Goal: Transaction & Acquisition: Purchase product/service

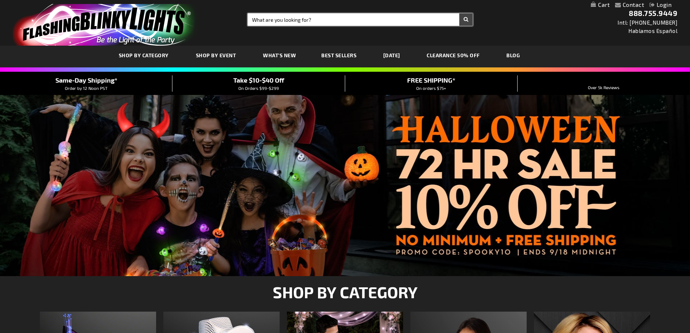
click at [323, 22] on input "Search" at bounding box center [360, 19] width 225 height 12
type input "12303"
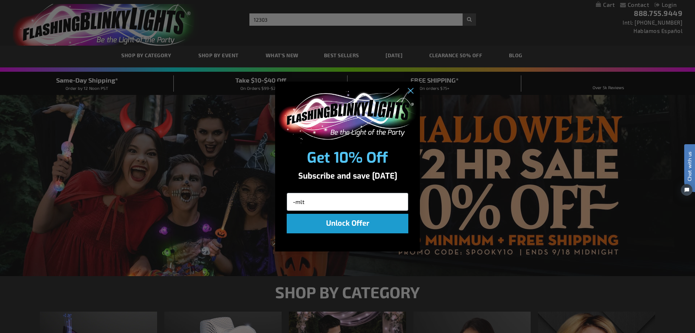
type input "-mlt"
click input "Submit" at bounding box center [0, 0] width 0 height 0
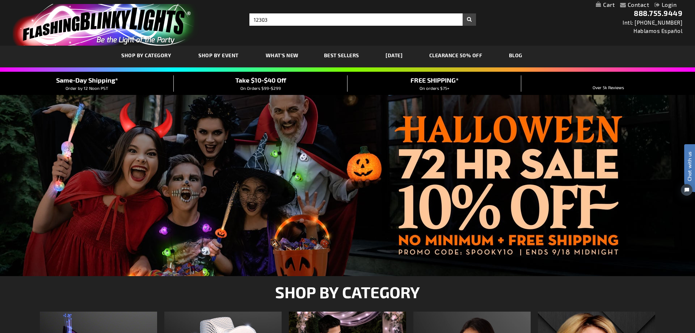
click at [323, 22] on div "Close dialog Get 10% Off Subscribe and save today -mlt Unlock Offer Submit" at bounding box center [347, 166] width 695 height 333
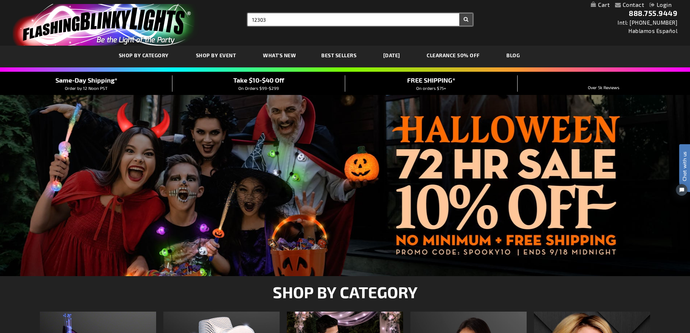
click at [323, 22] on input "12303" at bounding box center [360, 19] width 225 height 12
type input "12303-mlt"
click at [459, 13] on button "Search" at bounding box center [465, 19] width 13 height 12
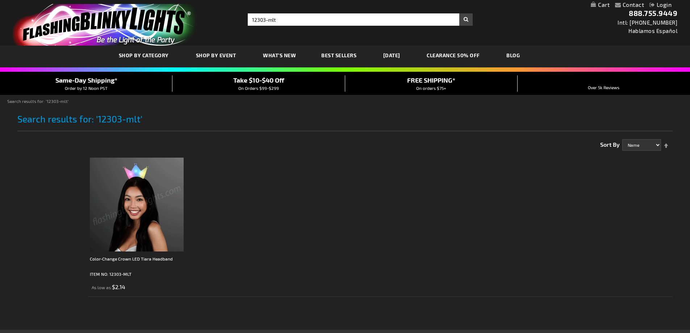
click at [116, 208] on img at bounding box center [137, 205] width 94 height 94
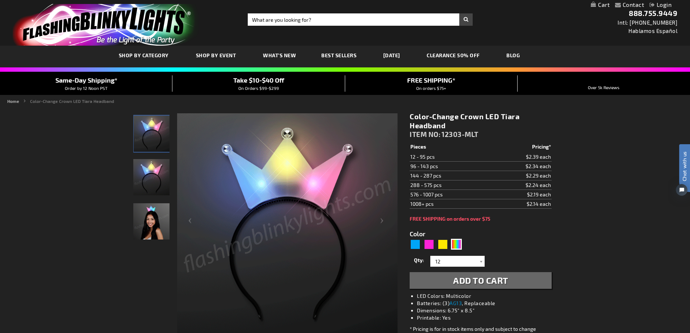
click at [474, 255] on div "Qty 12 24 36 48 60 72 84 96 108 120 132 144 156 168 180 192 204 216 228 240" at bounding box center [481, 261] width 142 height 14
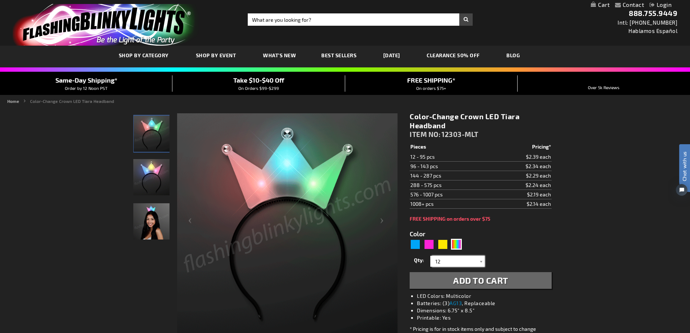
click at [472, 259] on input "12" at bounding box center [458, 261] width 53 height 11
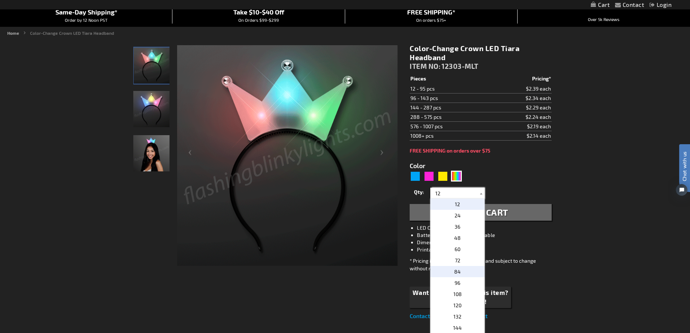
scroll to position [72, 0]
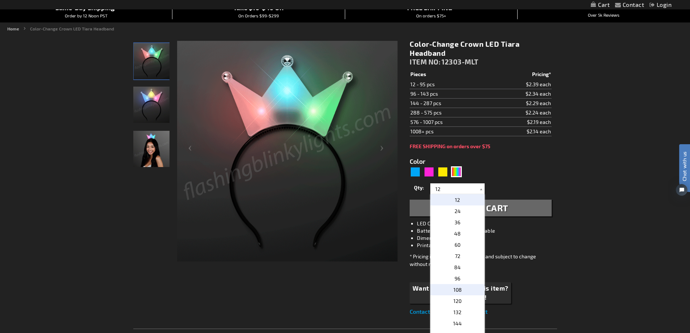
click at [455, 287] on span "108" at bounding box center [457, 289] width 8 height 6
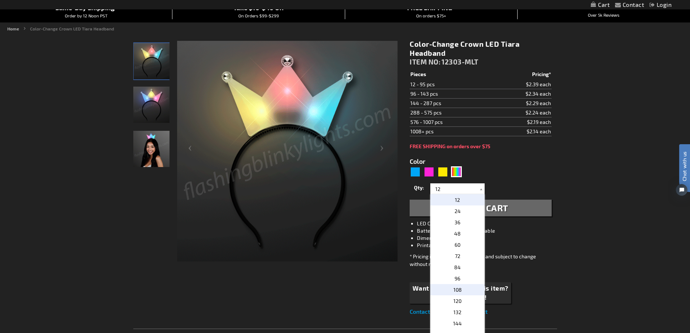
type input "108"
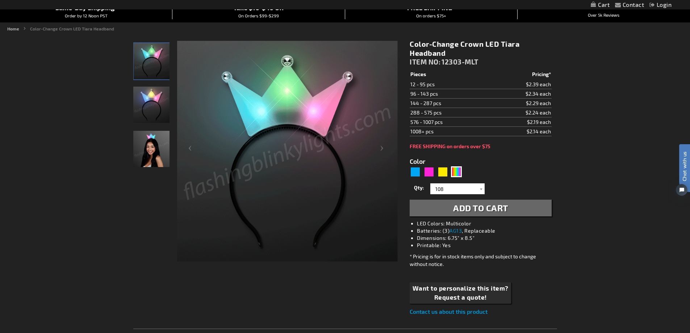
click at [478, 214] on button "Add to Cart" at bounding box center [481, 208] width 142 height 17
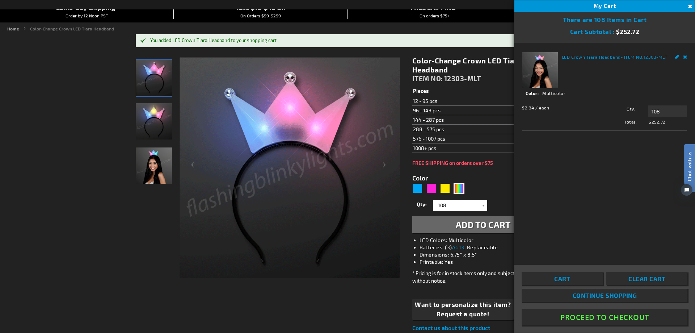
click at [604, 314] on button "Proceed To Checkout" at bounding box center [605, 317] width 166 height 16
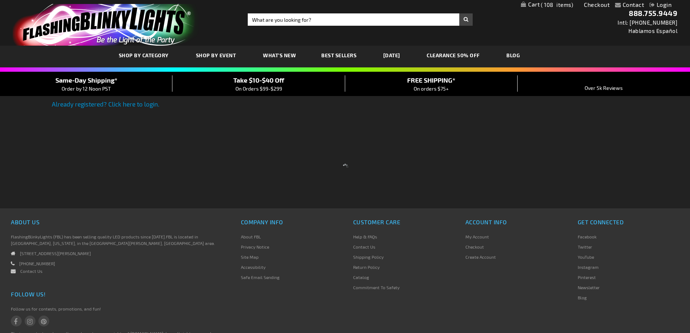
click at [109, 104] on div at bounding box center [345, 166] width 690 height 333
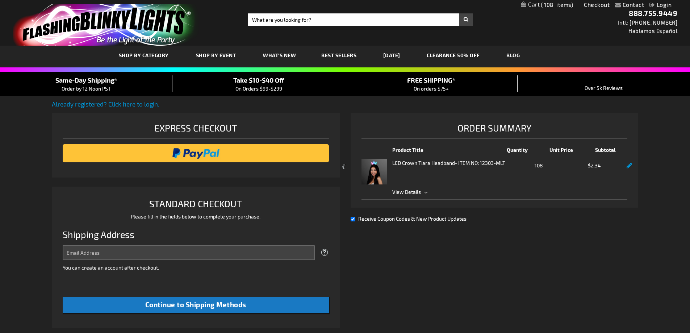
select select "US"
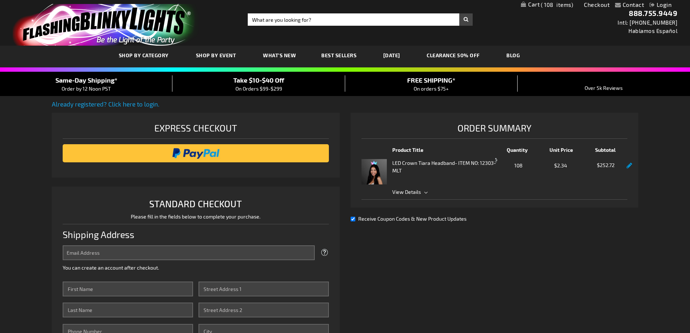
click at [143, 104] on link "Already registered? Click here to login." at bounding box center [106, 103] width 108 height 7
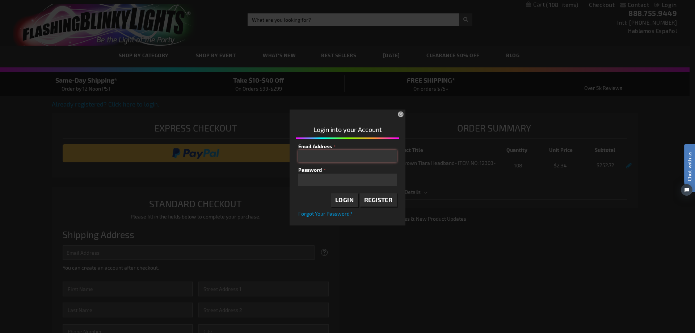
click at [369, 157] on input "Email Address" at bounding box center [347, 156] width 99 height 12
click at [24, 112] on div "Please complete your information below to login. Please complete your informati…" at bounding box center [348, 167] width 690 height 118
click at [329, 153] on input "Email Address" at bounding box center [347, 156] width 99 height 12
type input "araines@mcacubs.org"
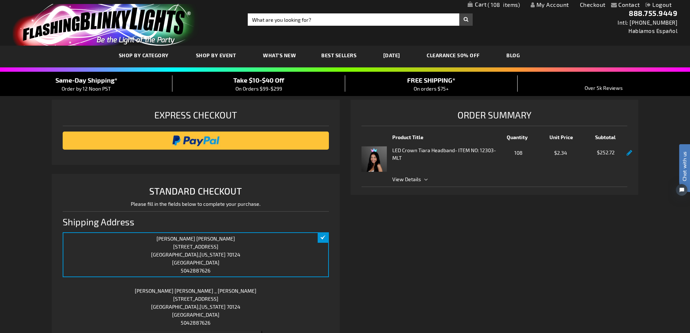
scroll to position [36, 0]
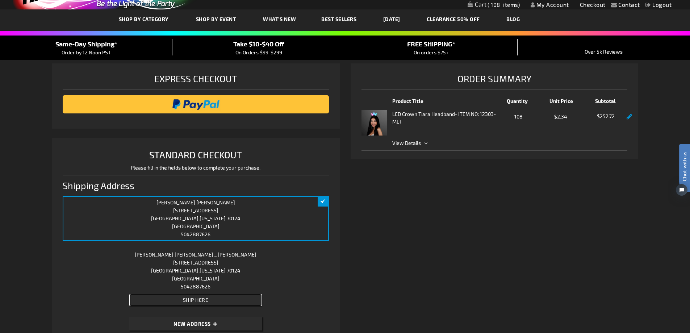
click at [193, 298] on span "Ship Here" at bounding box center [196, 300] width 26 height 6
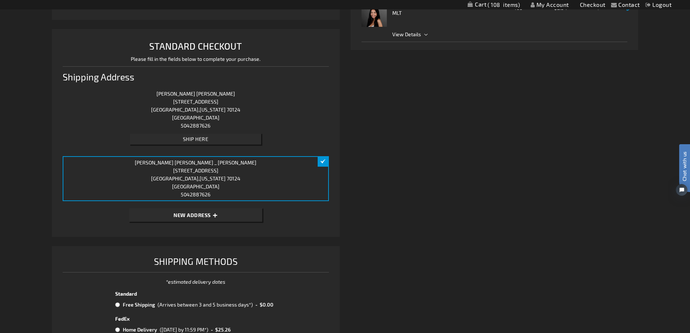
scroll to position [181, 0]
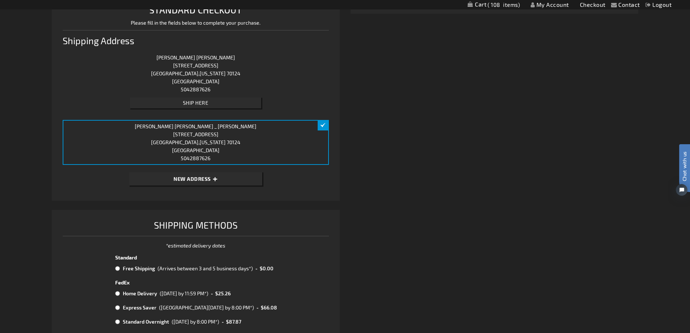
click at [192, 271] on div "(Arrives between 3 and 5 business days*)" at bounding box center [205, 268] width 95 height 8
radio input "true"
click at [192, 265] on div "(Arrives between 3 and 5 business days*)" at bounding box center [205, 268] width 95 height 8
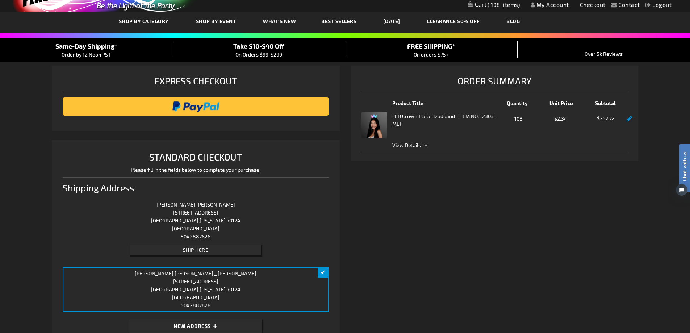
scroll to position [0, 0]
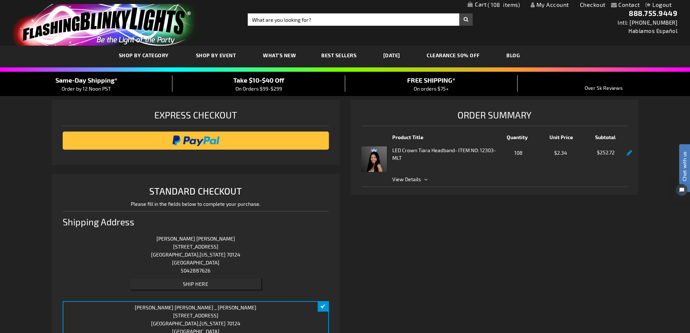
click at [409, 176] on span "View Details" at bounding box center [406, 179] width 29 height 6
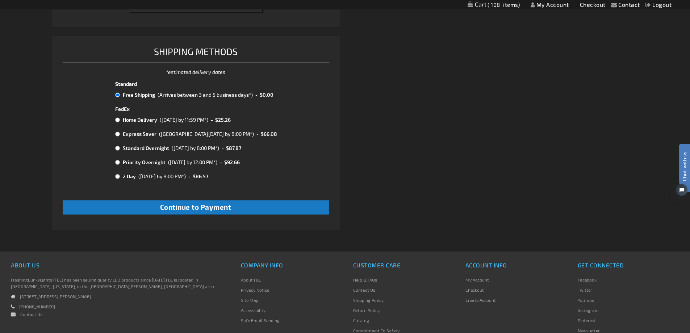
scroll to position [362, 0]
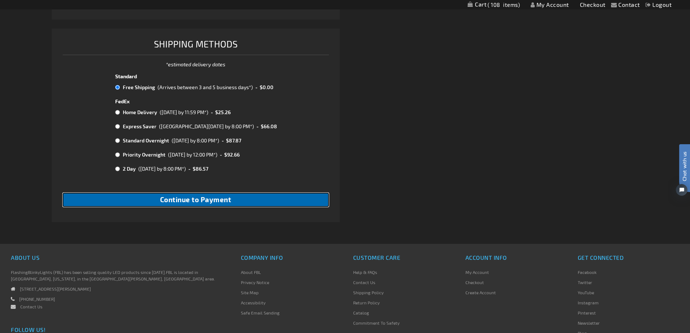
click at [131, 204] on button "Continue to Payment" at bounding box center [196, 200] width 266 height 14
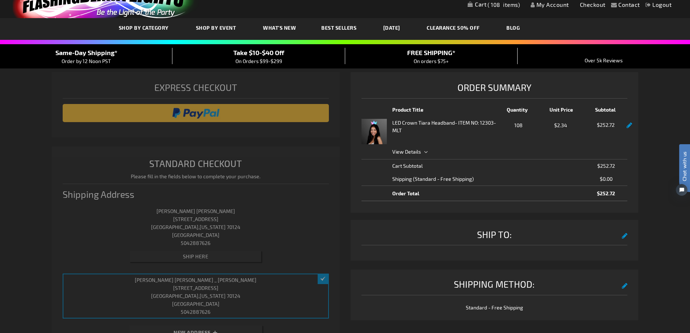
select select "954d0dbfc240dc1cfd82e0130f89559a680041fd"
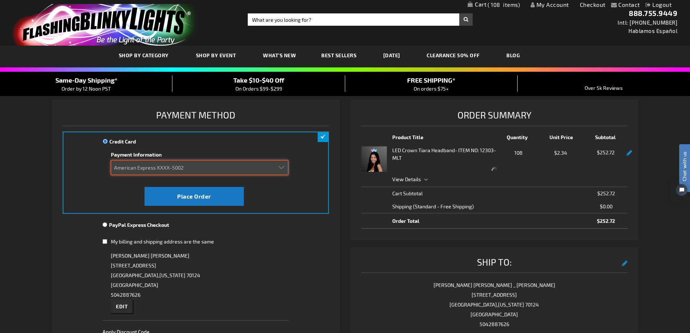
click at [239, 166] on select "Add new card American Express XXXX-2009 American Express XXXX-3007 American Exp…" at bounding box center [199, 167] width 177 height 15
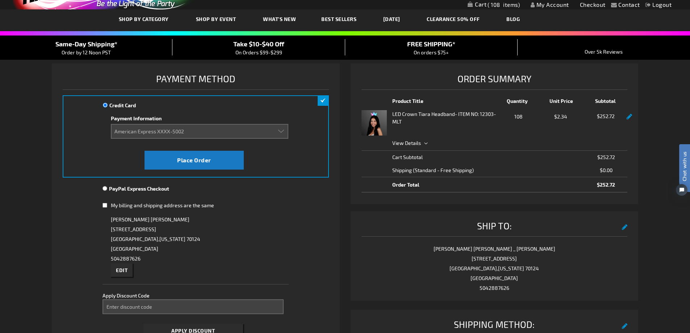
click at [259, 243] on div "[PERSON_NAME] [STREET_ADDRESS][US_STATE] 5042887626 Edit" at bounding box center [195, 245] width 186 height 62
click at [241, 305] on input "Enter discount code" at bounding box center [192, 306] width 181 height 15
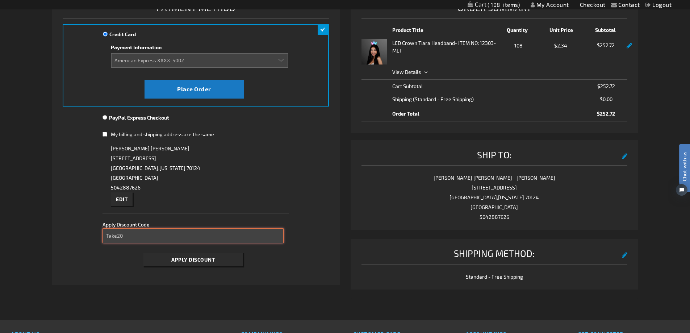
scroll to position [109, 0]
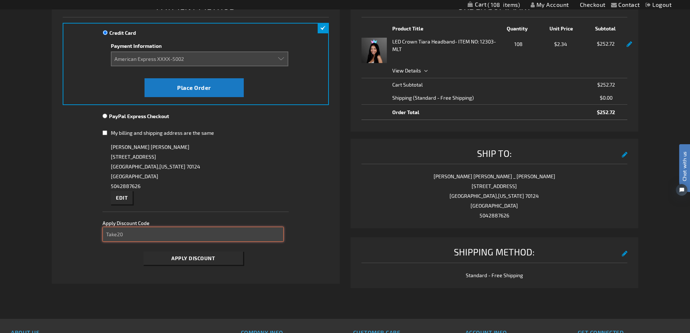
type input "Take20"
click at [224, 261] on button "Apply Discount" at bounding box center [193, 257] width 100 height 13
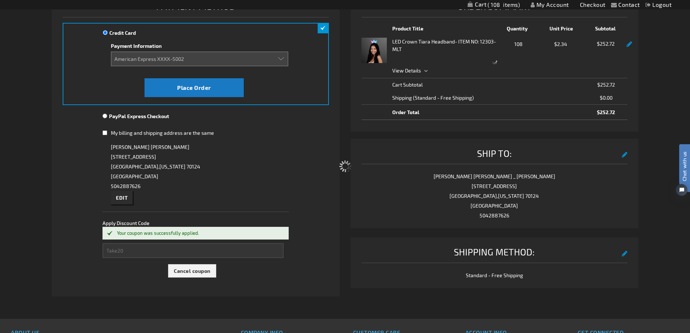
click at [153, 60] on div "Please wait..." at bounding box center [345, 166] width 690 height 333
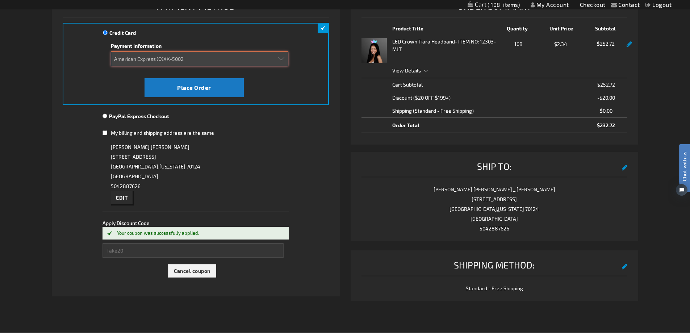
click at [153, 60] on select "Add new card American Express XXXX-2009 American Express XXXX-3007 American Exp…" at bounding box center [199, 58] width 177 height 15
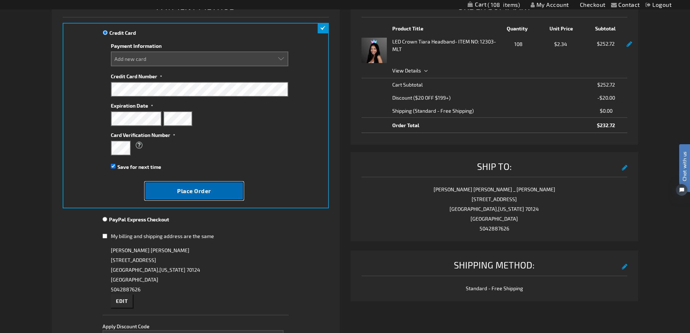
click at [203, 193] on span "Place Order" at bounding box center [194, 190] width 34 height 7
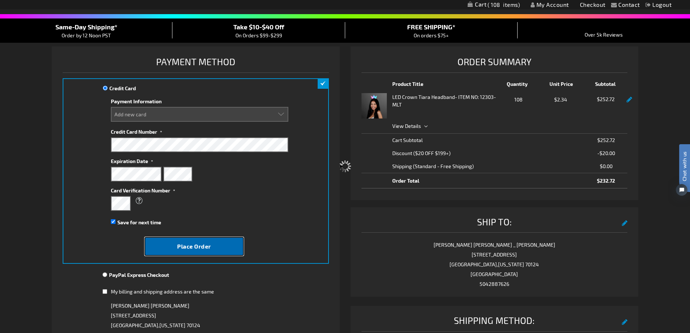
scroll to position [0, 0]
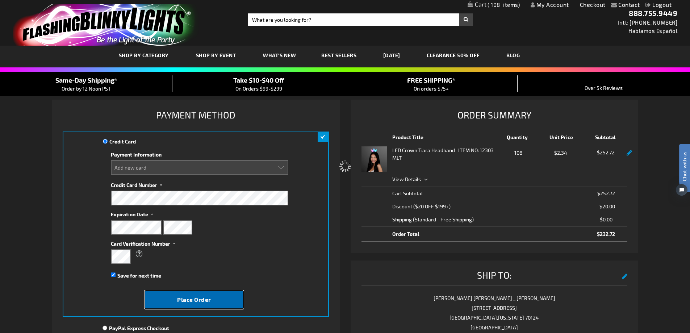
select select
